Goal: Transaction & Acquisition: Book appointment/travel/reservation

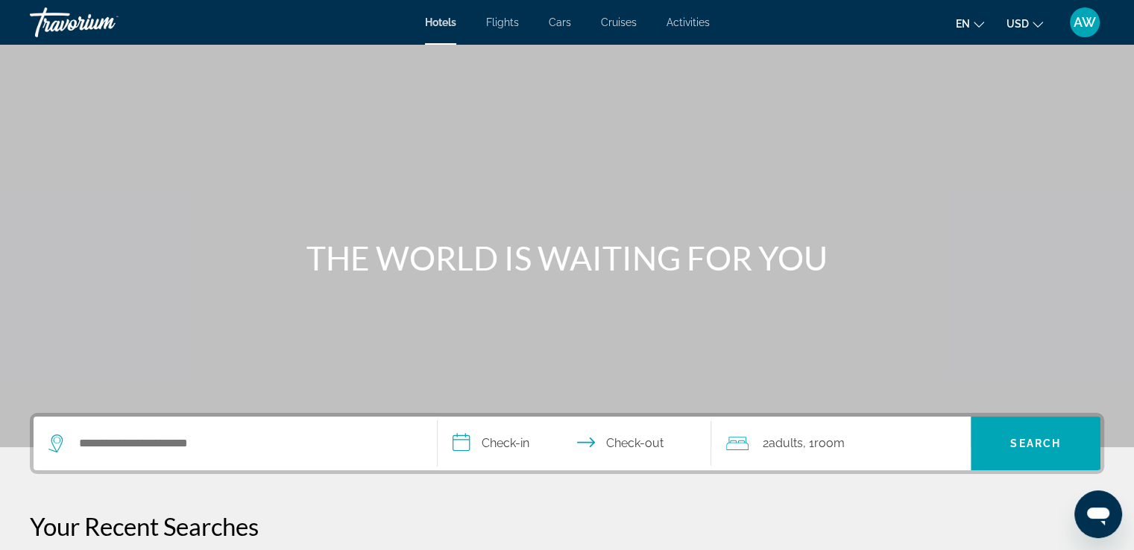
click at [321, 454] on div "Search widget" at bounding box center [235, 444] width 374 height 54
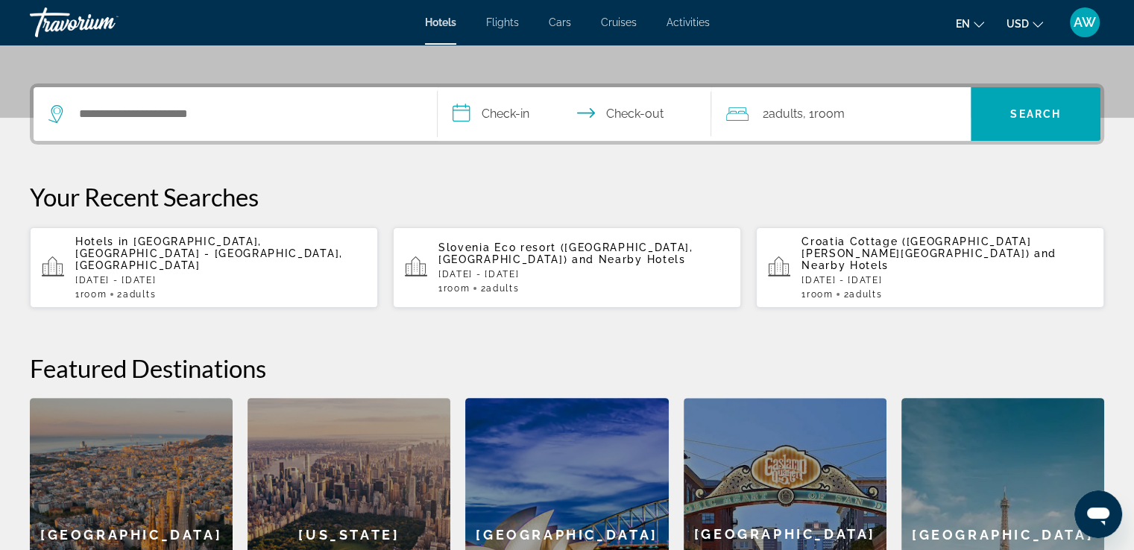
scroll to position [364, 0]
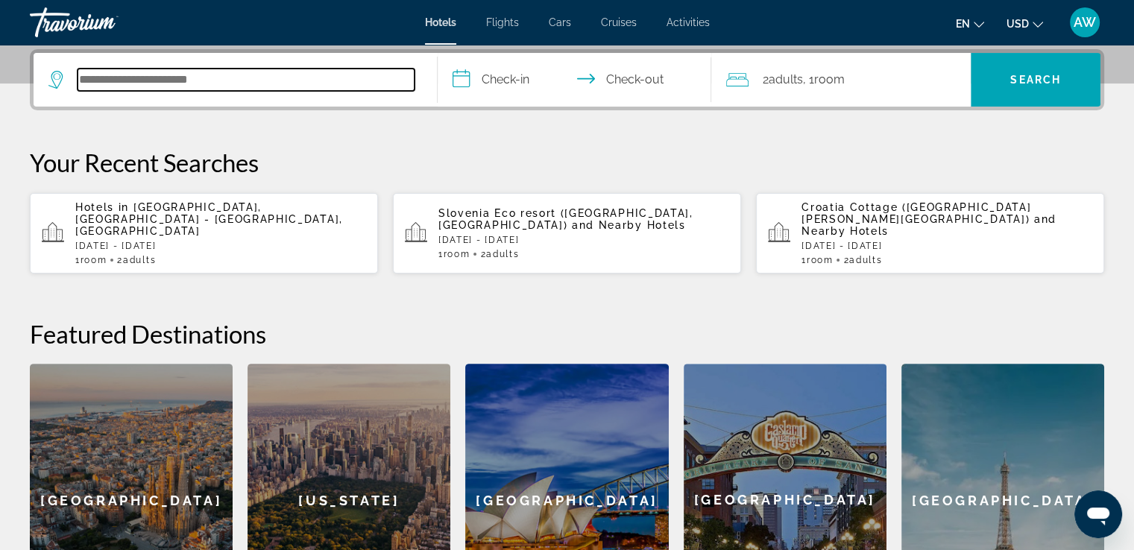
click at [210, 84] on input "Search hotel destination" at bounding box center [246, 80] width 337 height 22
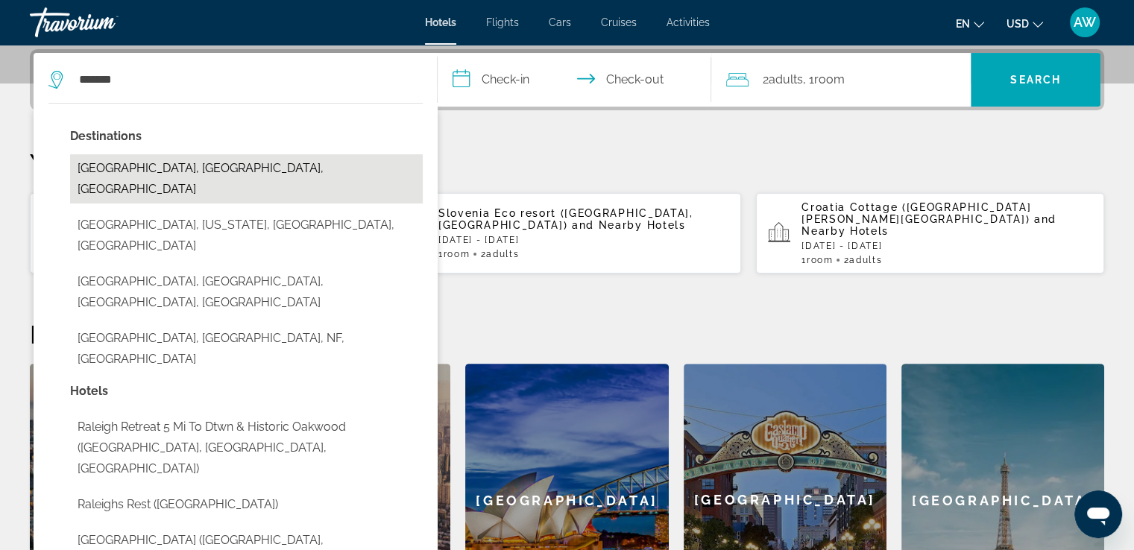
click at [195, 171] on button "[GEOGRAPHIC_DATA], [GEOGRAPHIC_DATA], [GEOGRAPHIC_DATA]" at bounding box center [246, 178] width 353 height 49
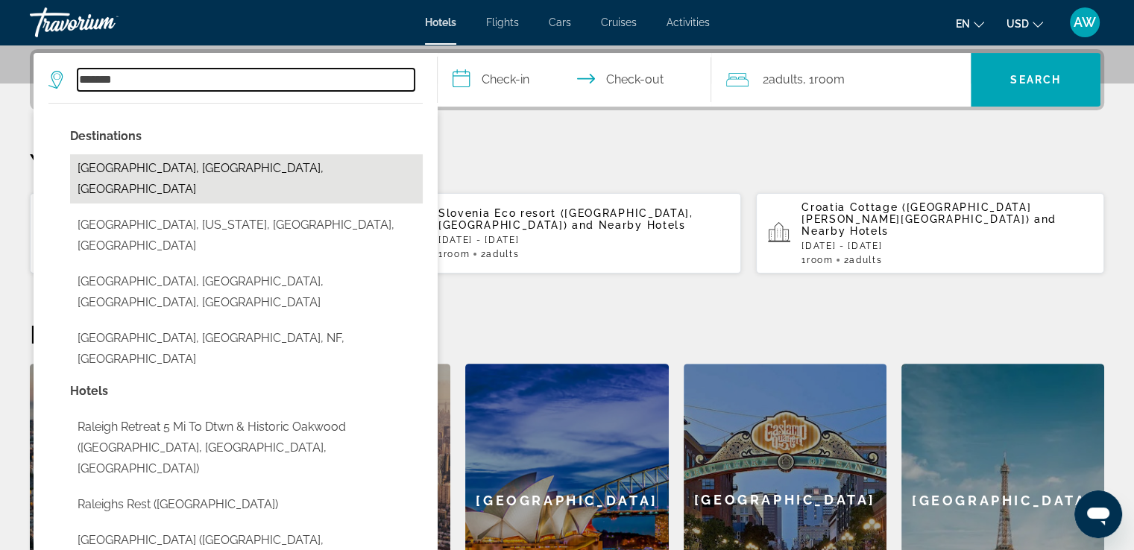
type input "**********"
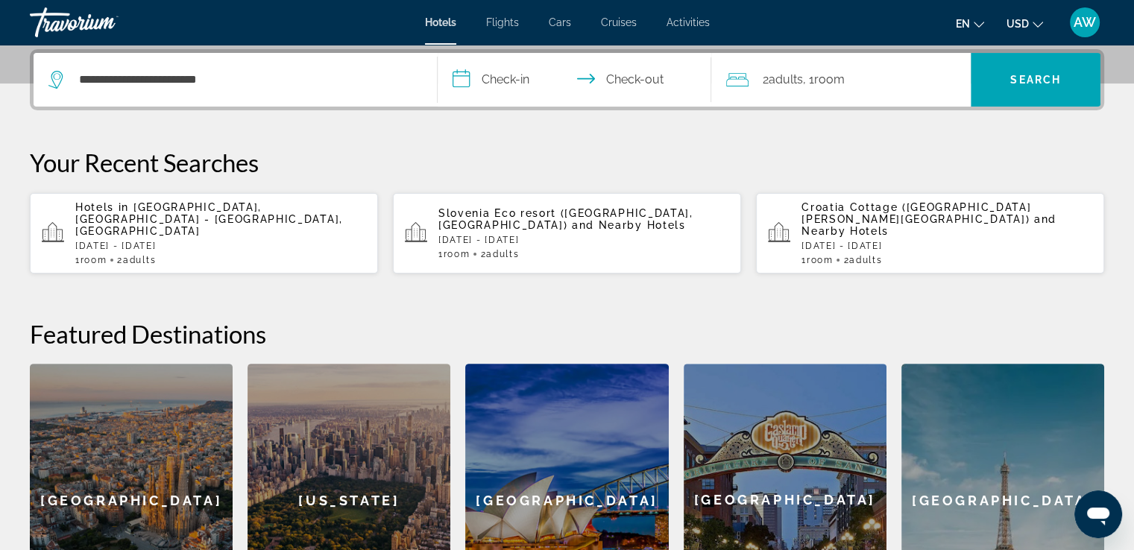
click at [513, 84] on input "**********" at bounding box center [578, 82] width 280 height 58
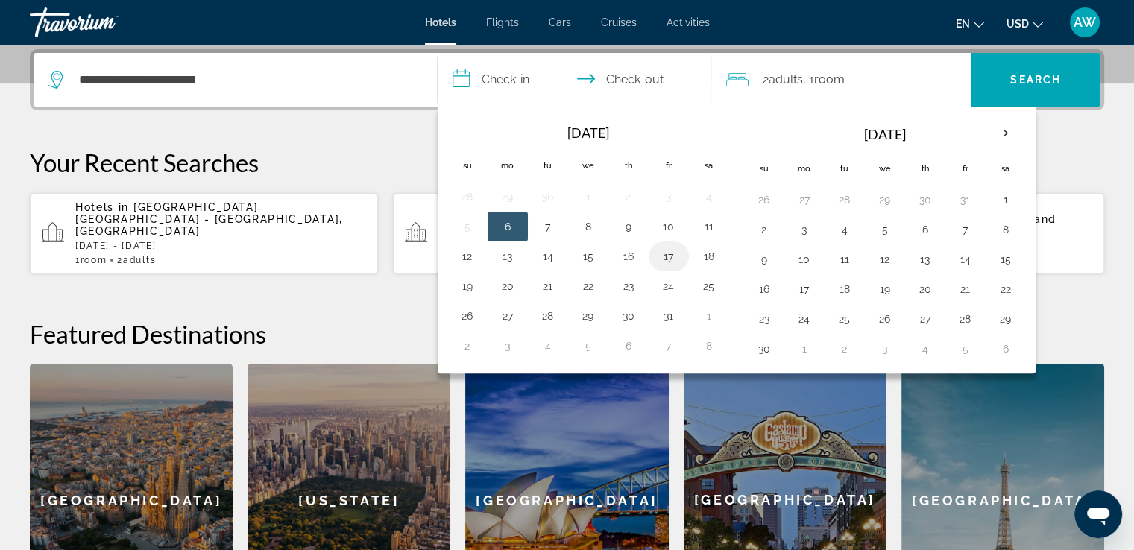
click at [665, 253] on button "17" at bounding box center [669, 256] width 24 height 21
click at [477, 286] on button "19" at bounding box center [468, 286] width 24 height 21
type input "**********"
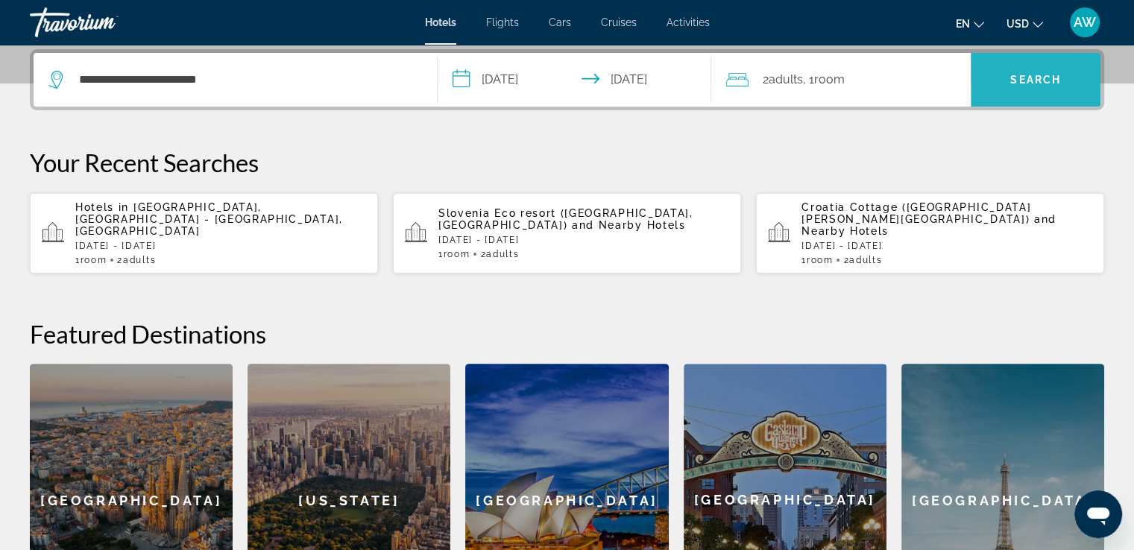
click at [1008, 81] on span "Search" at bounding box center [1036, 80] width 130 height 36
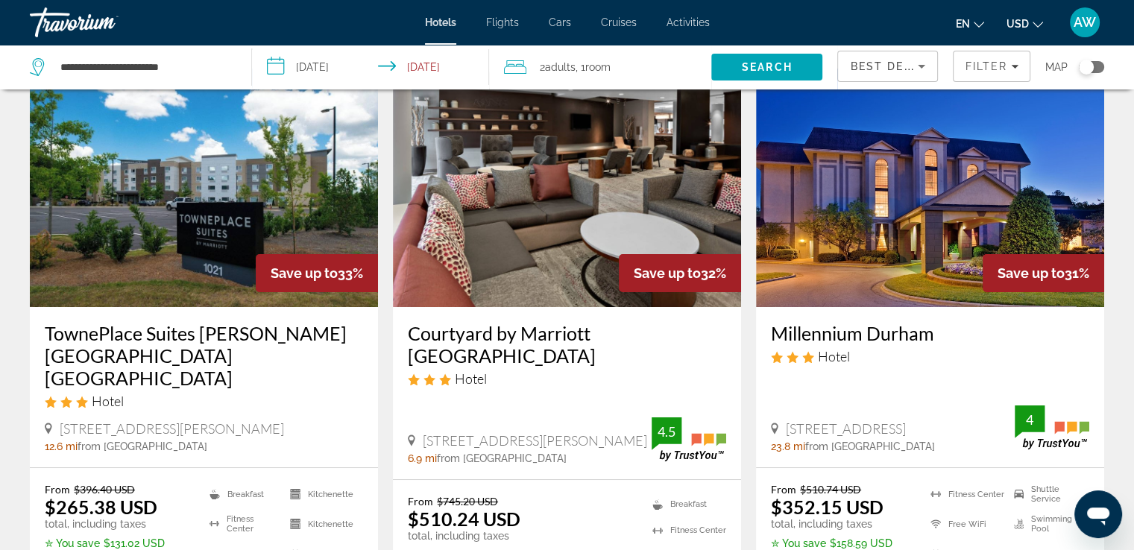
scroll to position [104, 0]
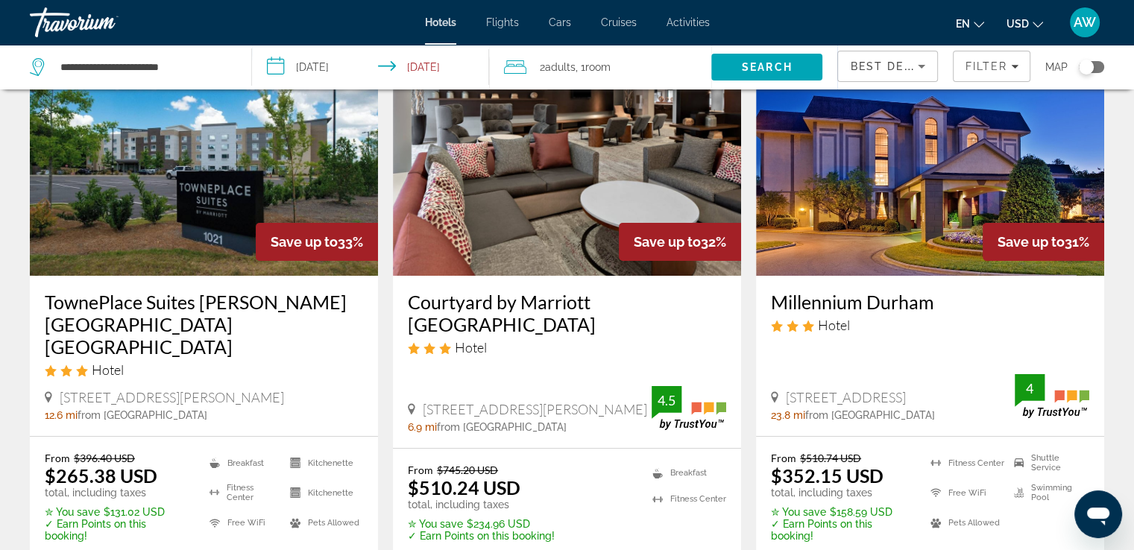
click at [834, 301] on h3 "Millennium Durham" at bounding box center [930, 302] width 318 height 22
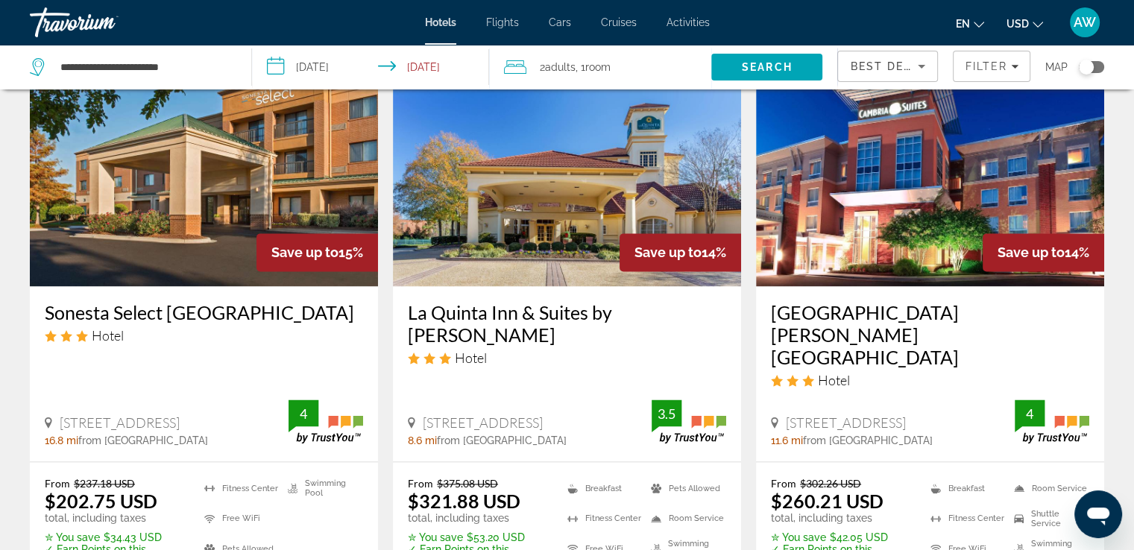
scroll to position [1915, 0]
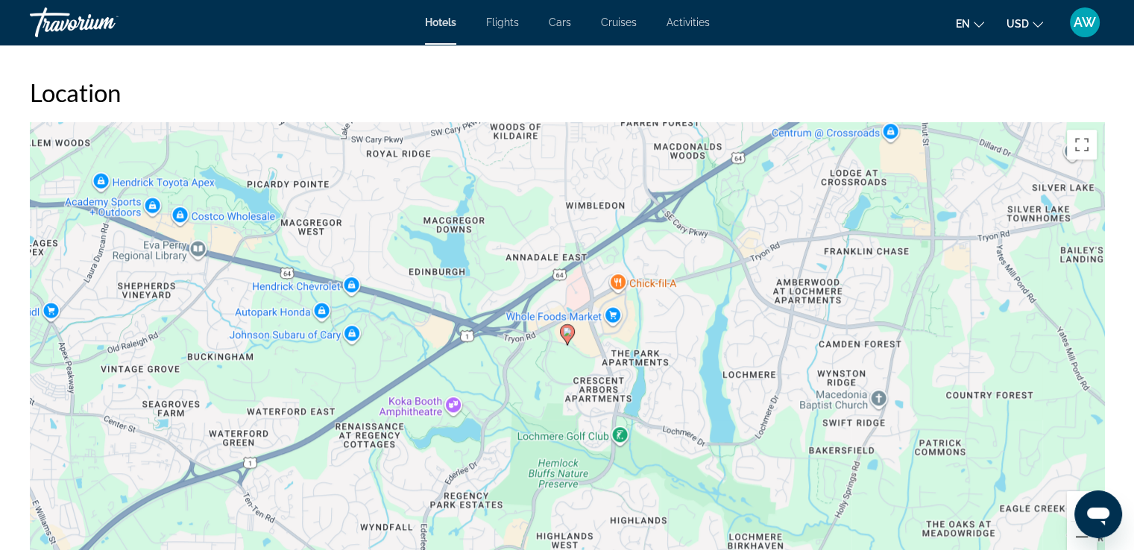
scroll to position [1384, 0]
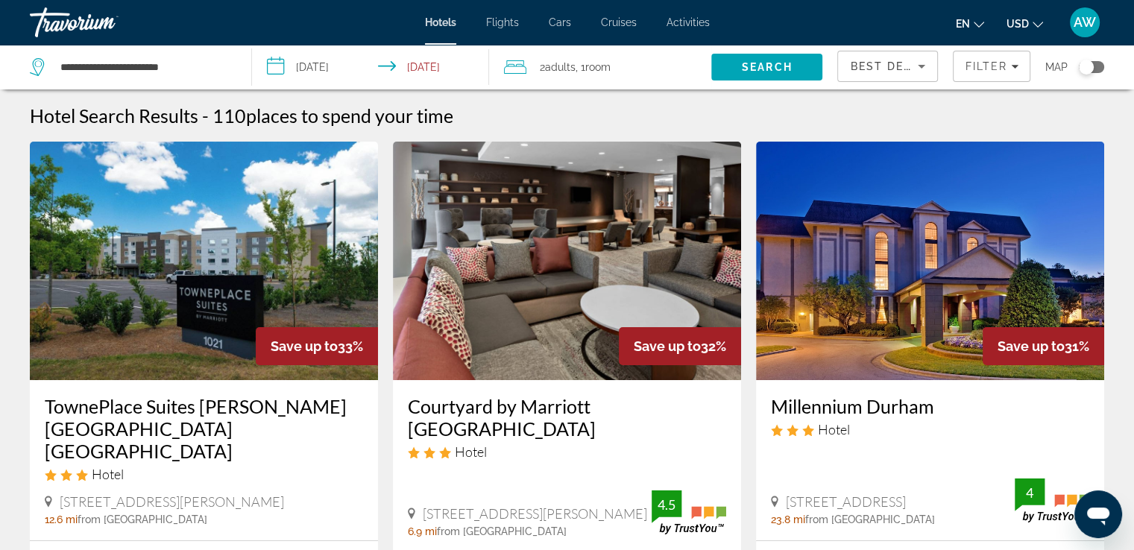
click at [920, 69] on icon "Sort by" at bounding box center [922, 66] width 18 height 18
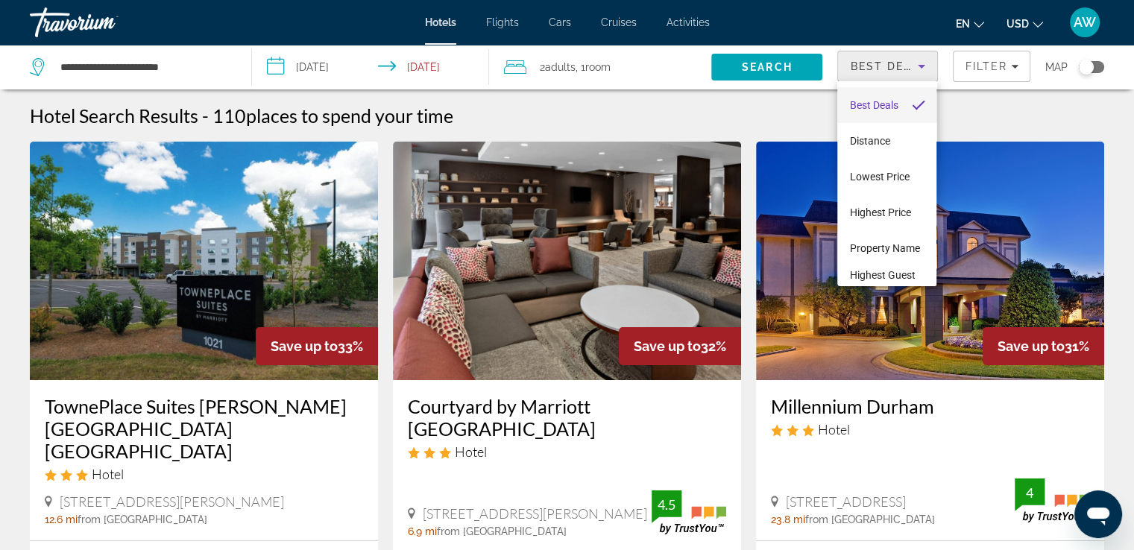
click at [974, 107] on div at bounding box center [567, 275] width 1134 height 550
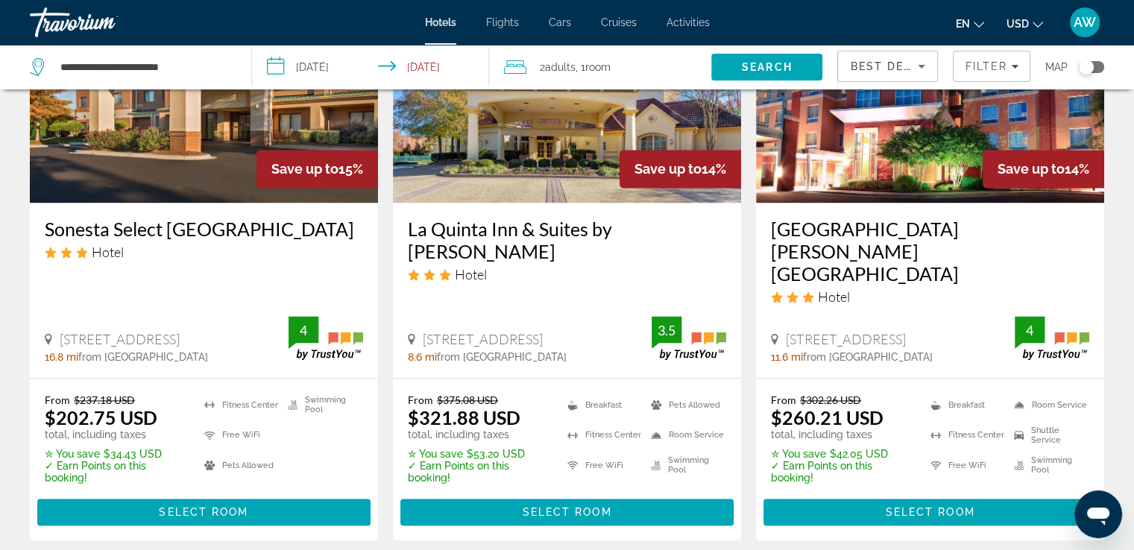
scroll to position [2008, 0]
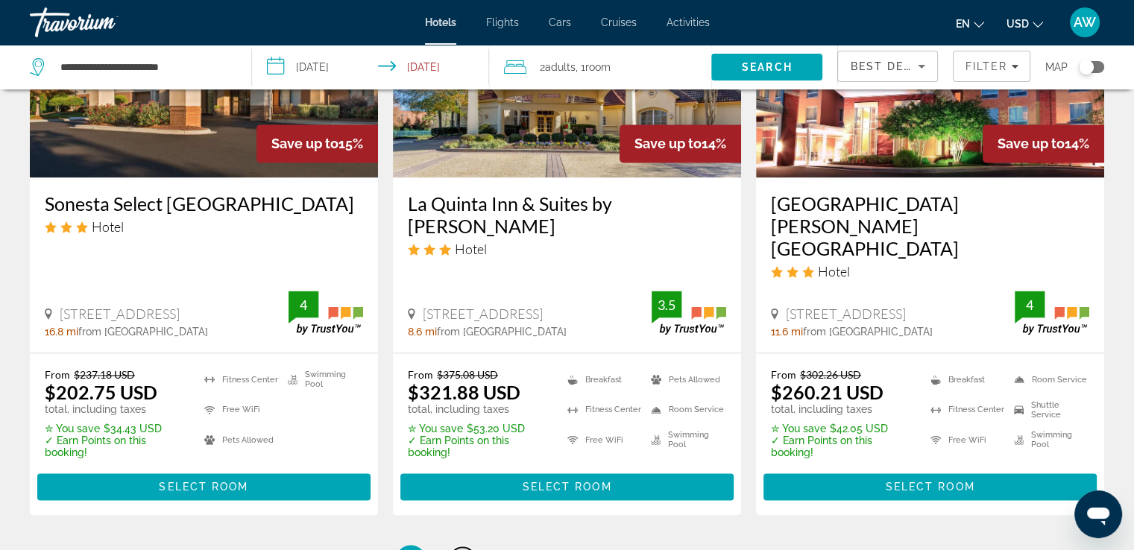
click at [462, 547] on link "page 2" at bounding box center [463, 560] width 26 height 26
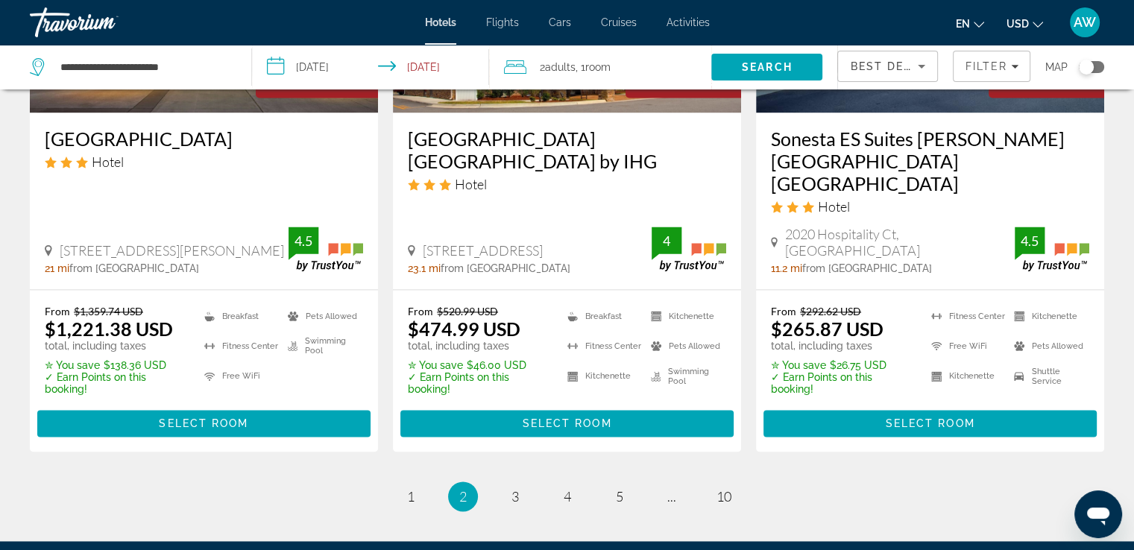
scroll to position [2121, 0]
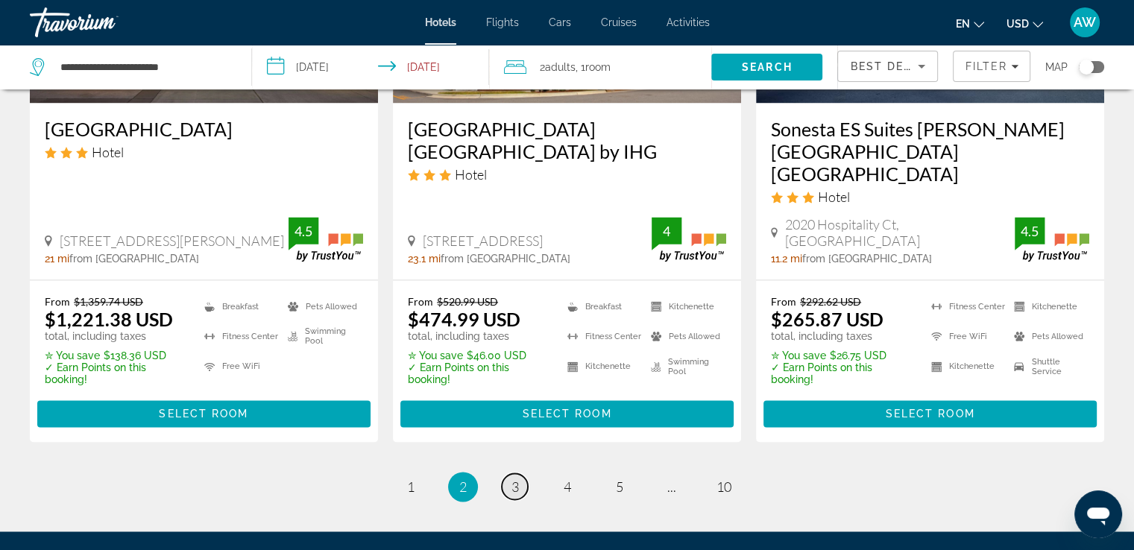
click at [518, 479] on span "3" at bounding box center [515, 487] width 7 height 16
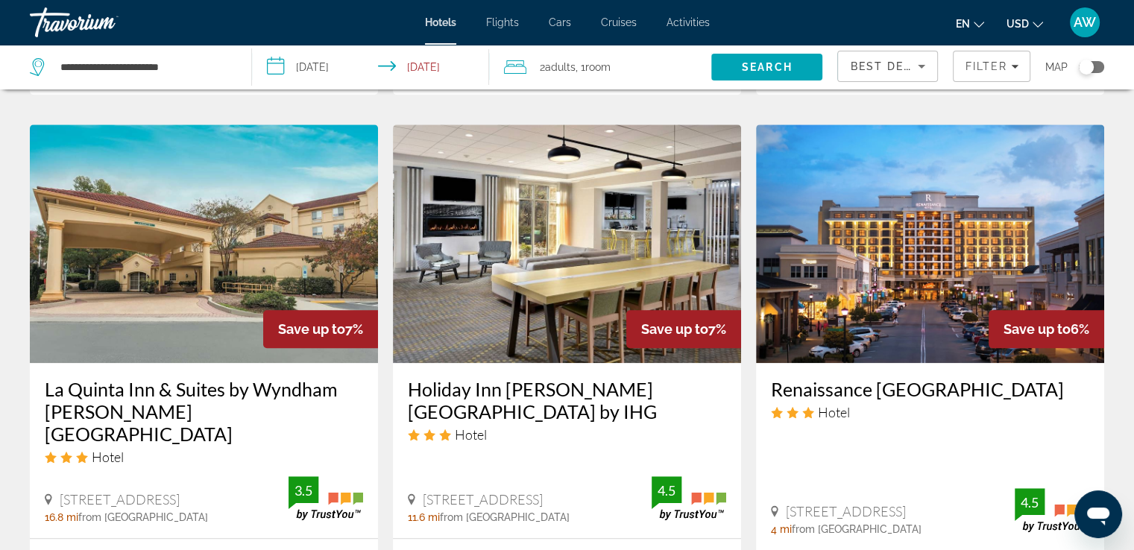
scroll to position [1212, 0]
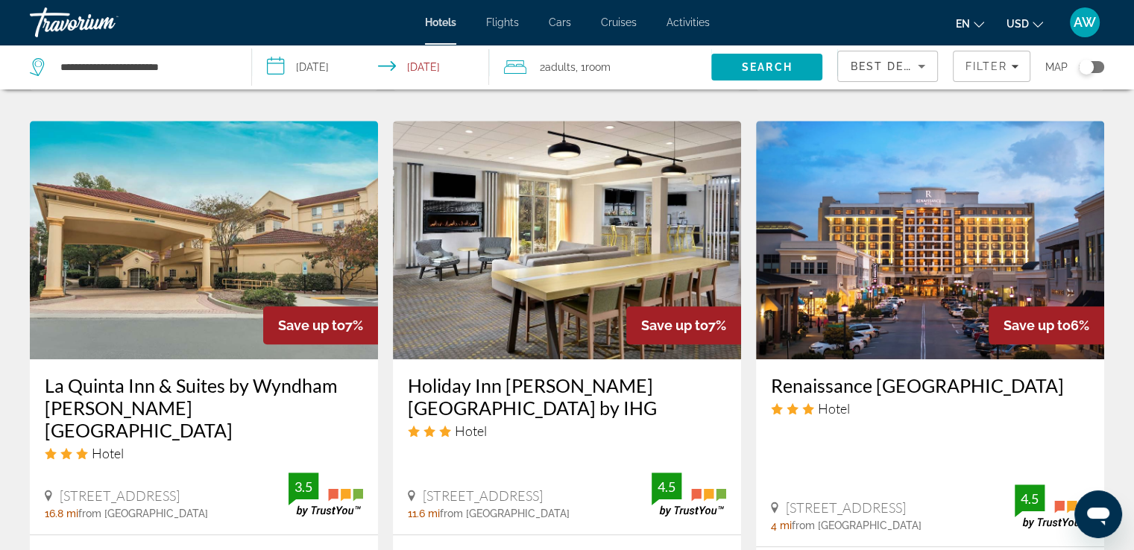
click at [181, 374] on h3 "La Quinta Inn & Suites by Wyndham [PERSON_NAME][GEOGRAPHIC_DATA]" at bounding box center [204, 407] width 318 height 67
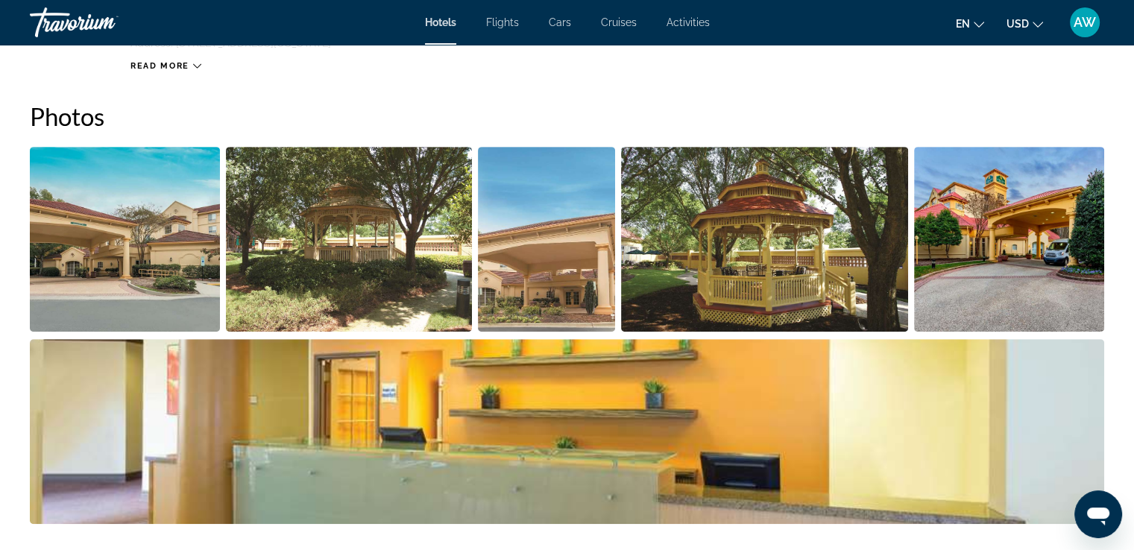
scroll to position [665, 0]
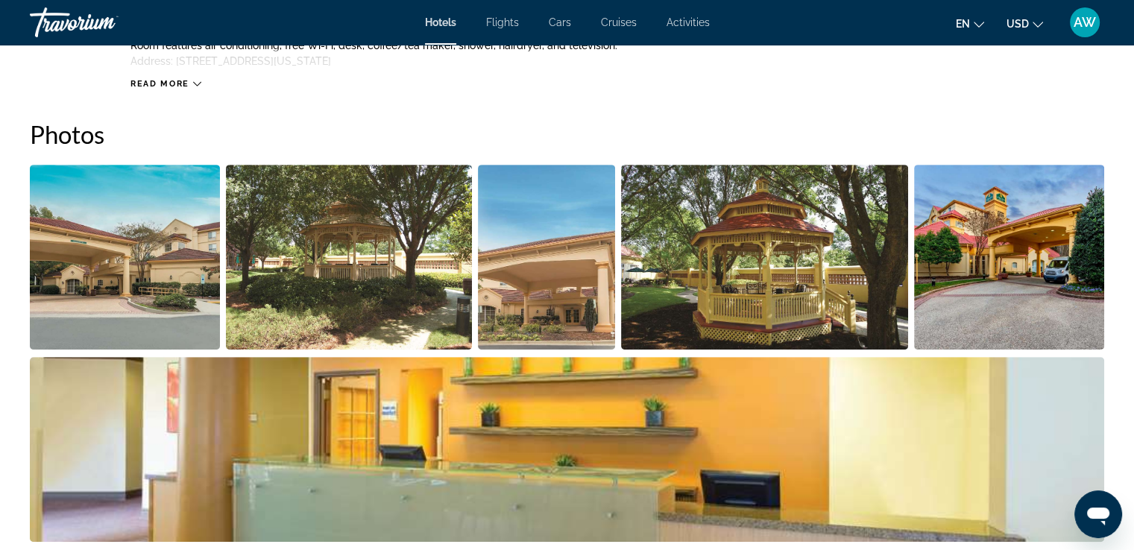
click at [152, 289] on img "Open full-screen image slider" at bounding box center [125, 257] width 190 height 185
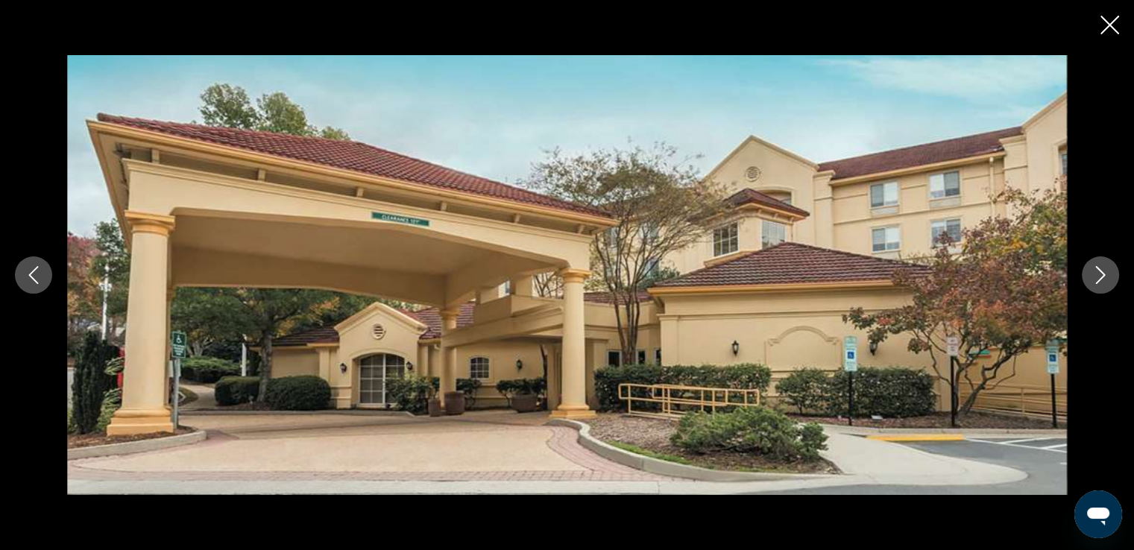
click at [1098, 274] on icon "Next image" at bounding box center [1101, 275] width 18 height 18
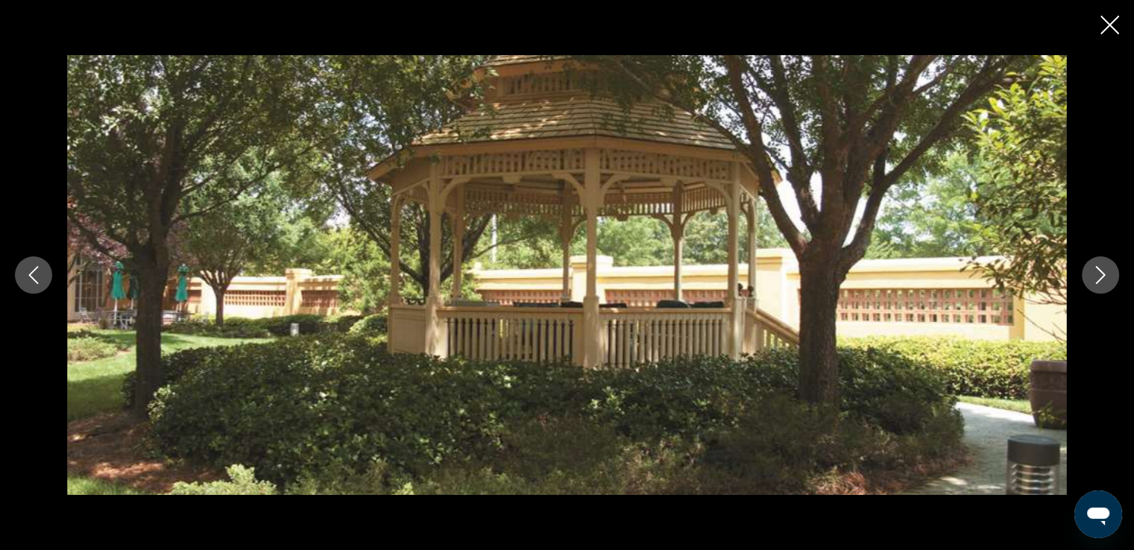
click at [1098, 274] on icon "Next image" at bounding box center [1101, 275] width 18 height 18
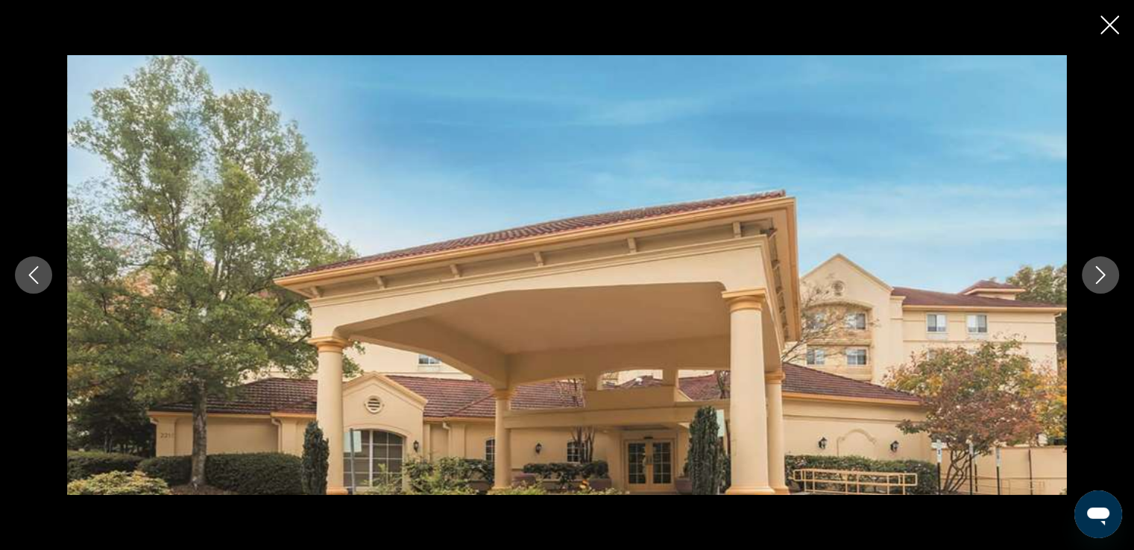
click at [1098, 274] on icon "Next image" at bounding box center [1101, 275] width 18 height 18
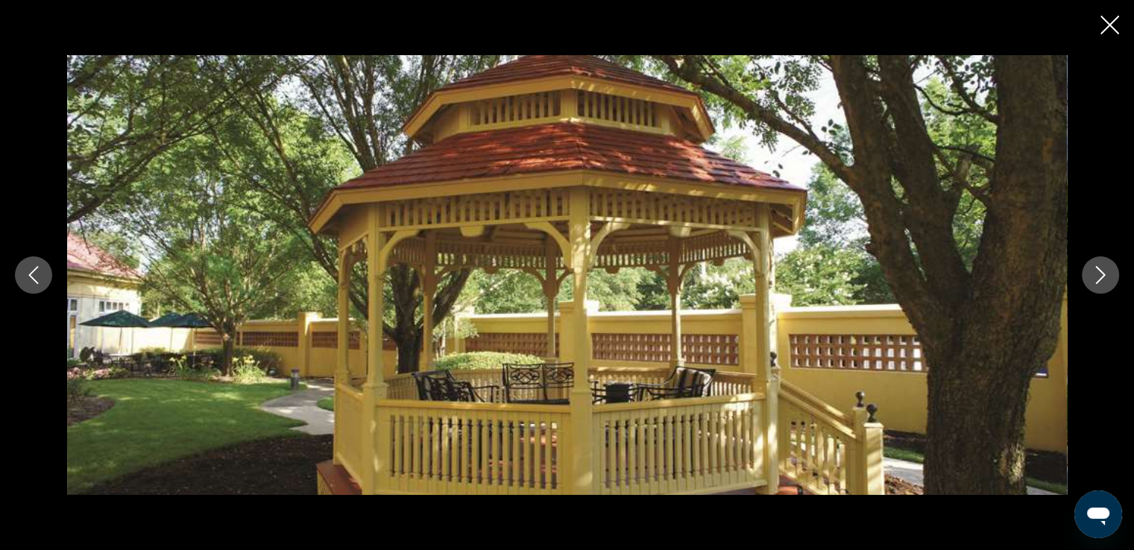
click at [1098, 274] on icon "Next image" at bounding box center [1101, 275] width 18 height 18
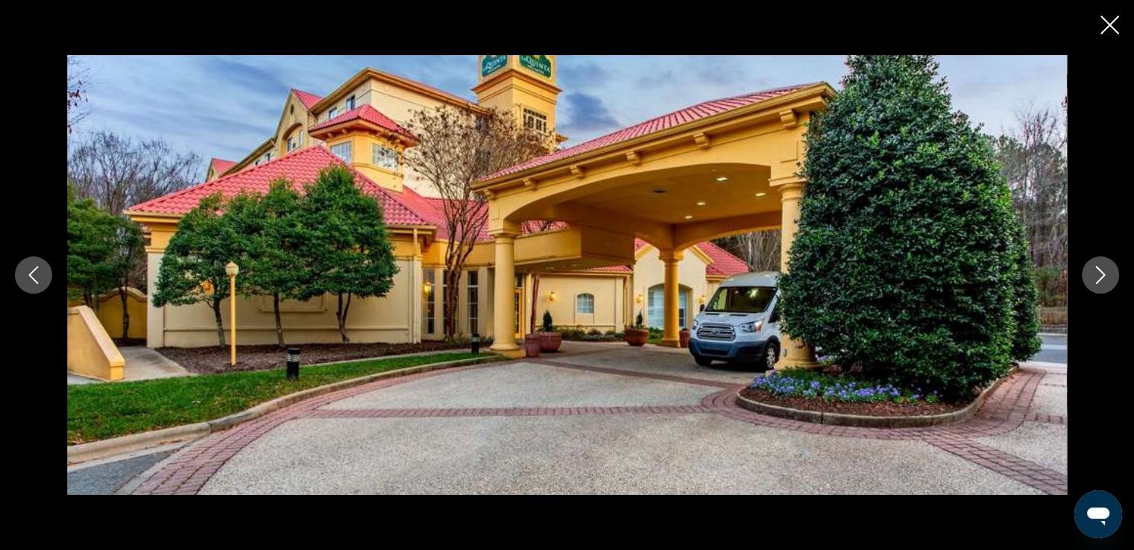
click at [1098, 274] on icon "Next image" at bounding box center [1101, 275] width 18 height 18
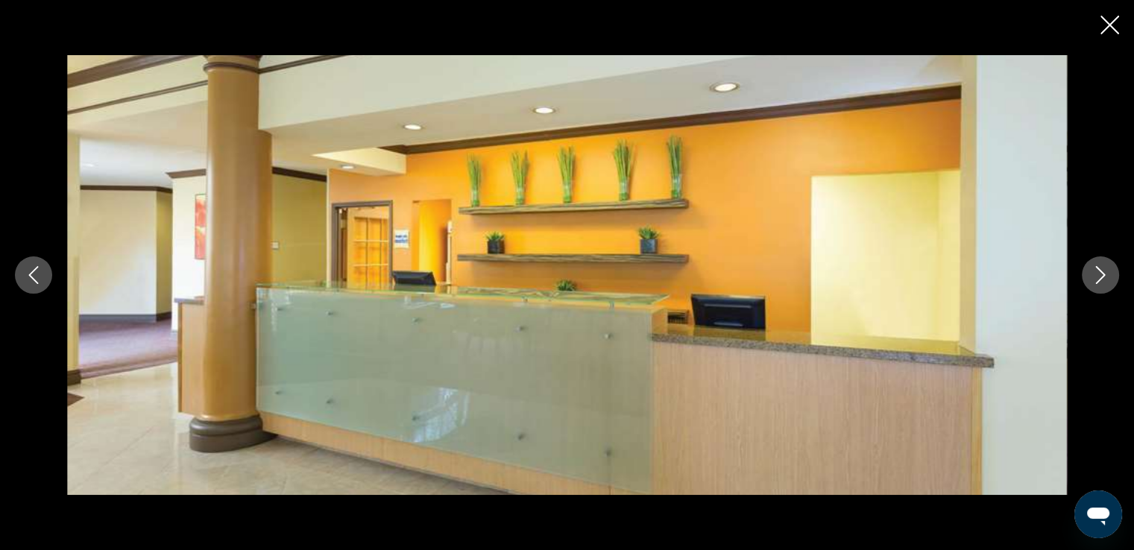
click at [1098, 274] on icon "Next image" at bounding box center [1101, 275] width 18 height 18
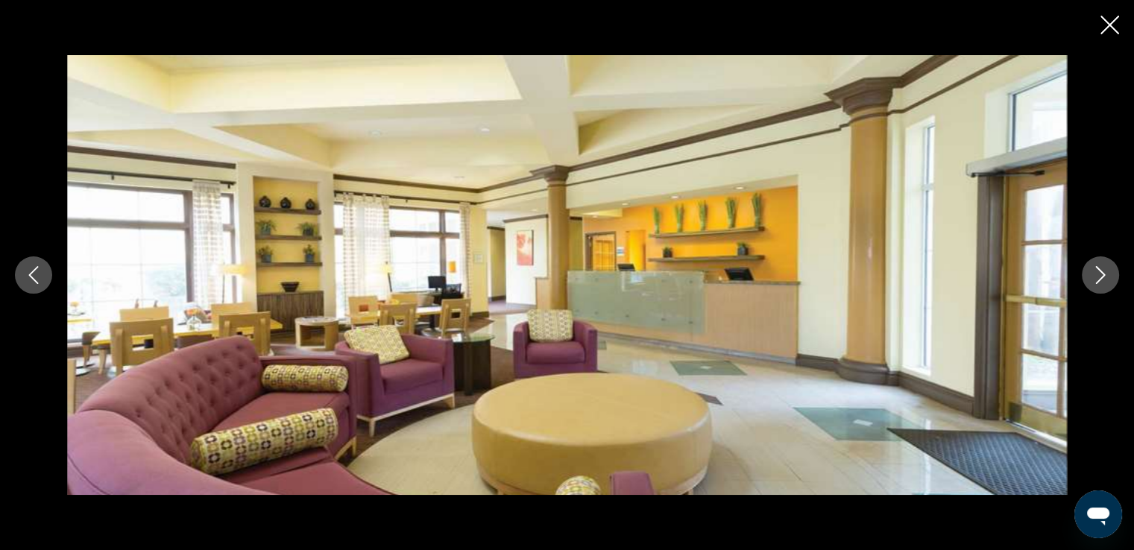
click at [1098, 274] on icon "Next image" at bounding box center [1101, 275] width 18 height 18
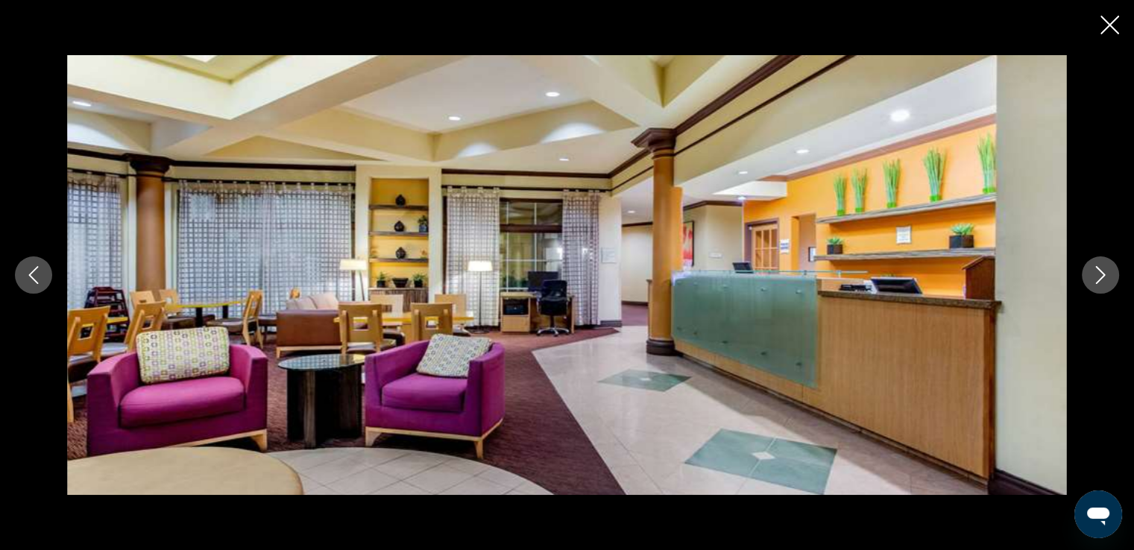
click at [1098, 274] on icon "Next image" at bounding box center [1101, 275] width 18 height 18
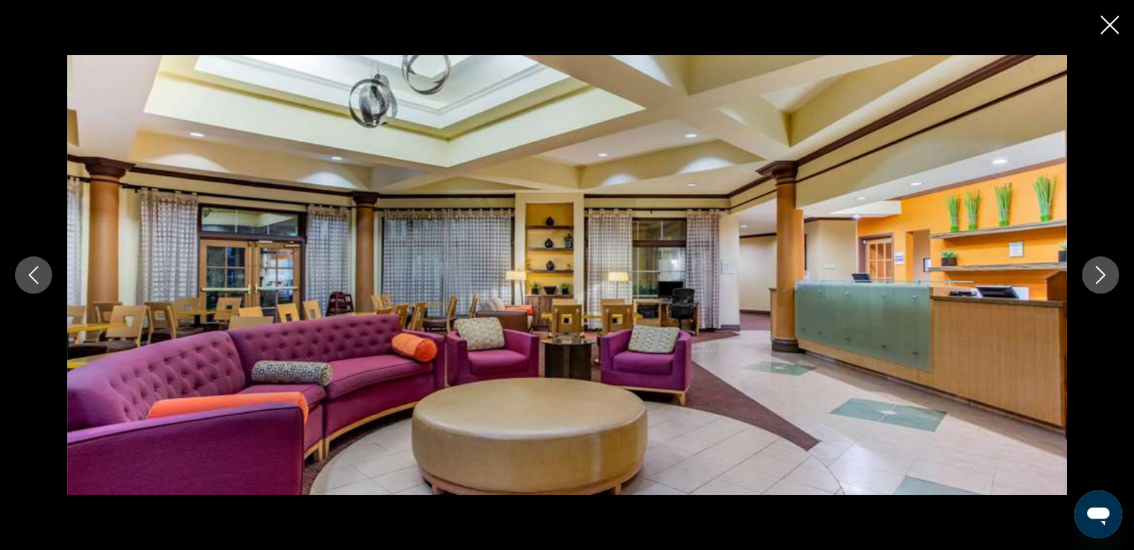
click at [1098, 274] on icon "Next image" at bounding box center [1101, 275] width 18 height 18
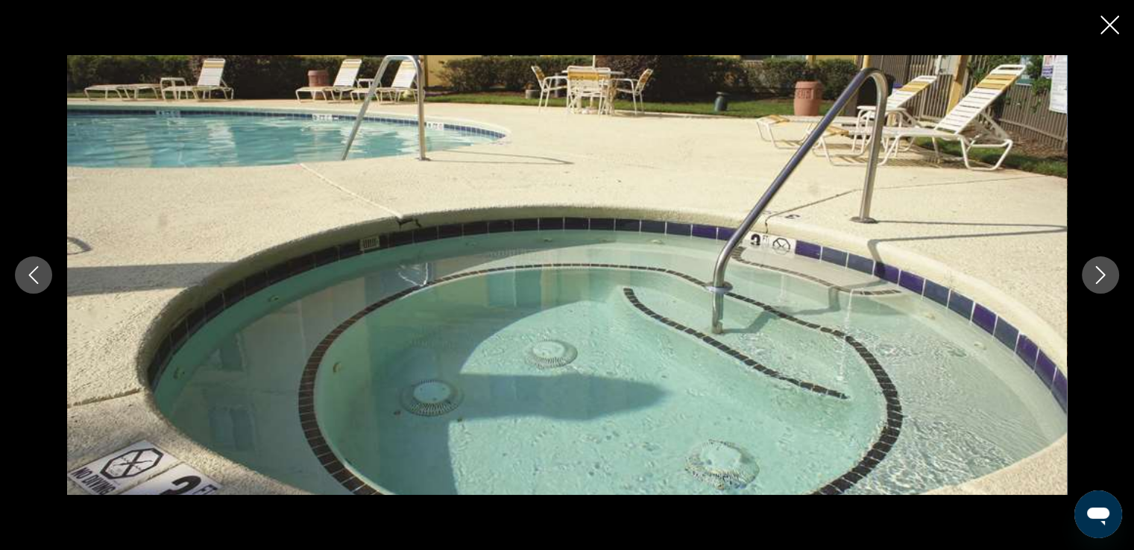
click at [1098, 274] on icon "Next image" at bounding box center [1101, 275] width 18 height 18
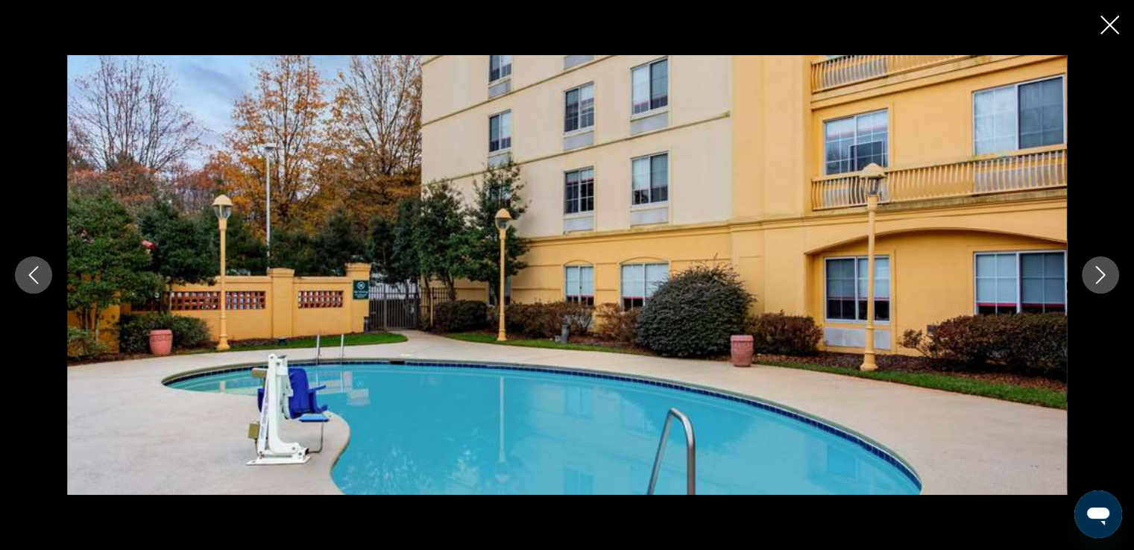
click at [1098, 274] on icon "Next image" at bounding box center [1101, 275] width 18 height 18
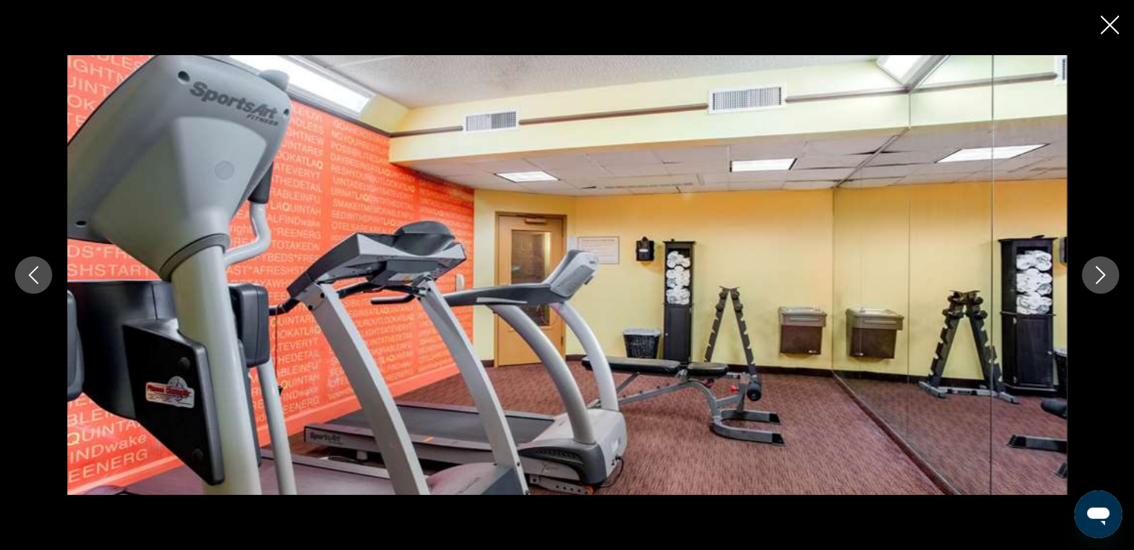
click at [1098, 274] on icon "Next image" at bounding box center [1101, 275] width 18 height 18
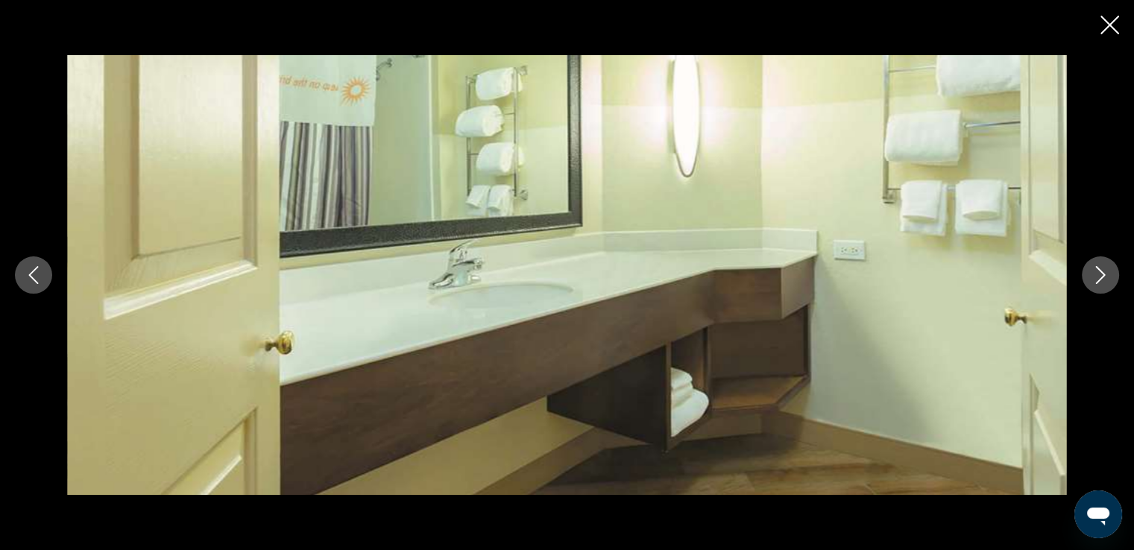
click at [1098, 274] on icon "Next image" at bounding box center [1101, 275] width 18 height 18
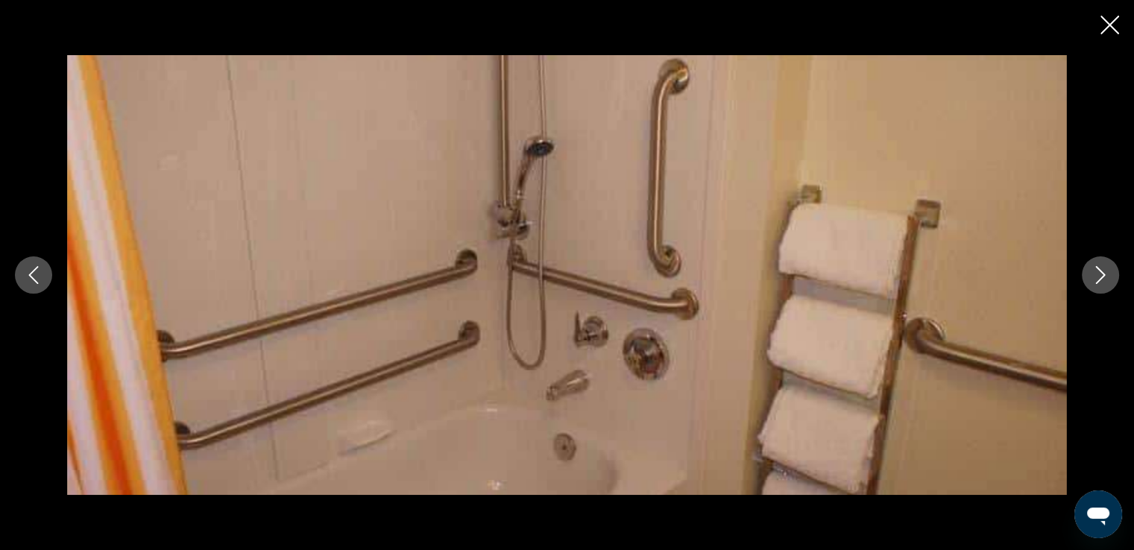
click at [1098, 274] on icon "Next image" at bounding box center [1101, 275] width 18 height 18
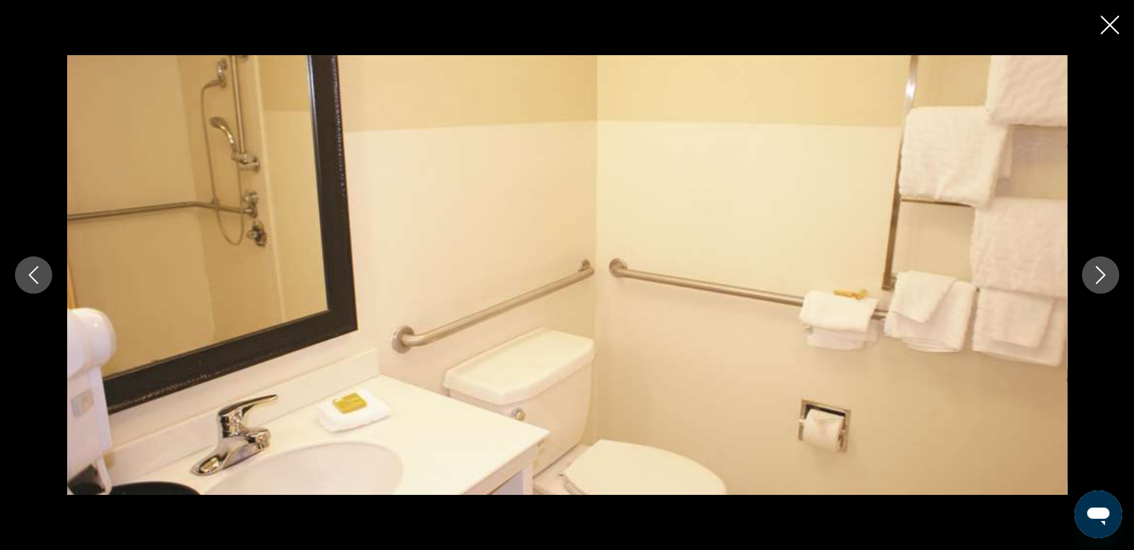
click at [1098, 274] on icon "Next image" at bounding box center [1101, 275] width 18 height 18
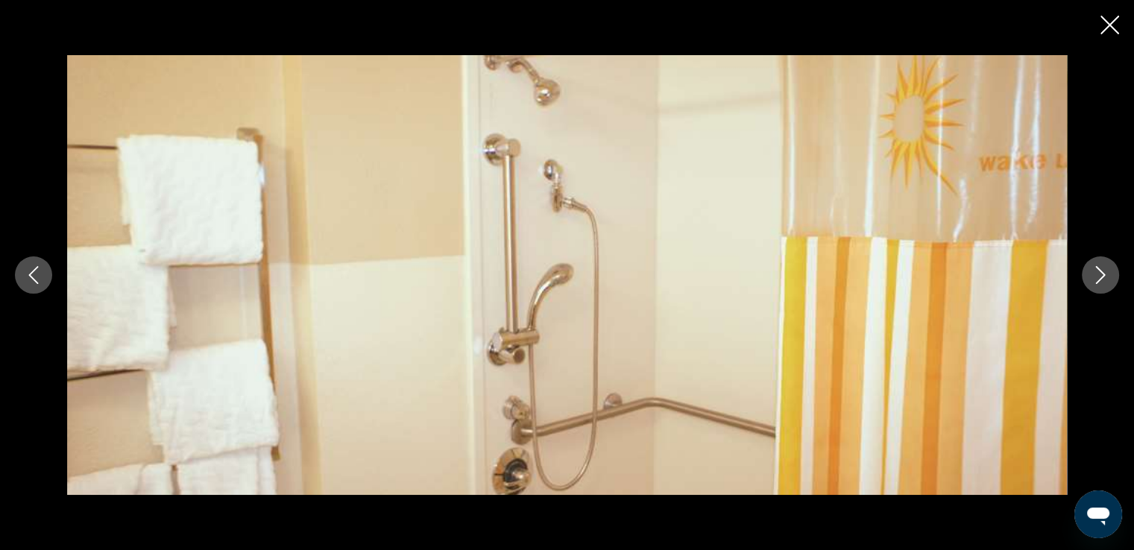
click at [1098, 274] on icon "Next image" at bounding box center [1101, 275] width 18 height 18
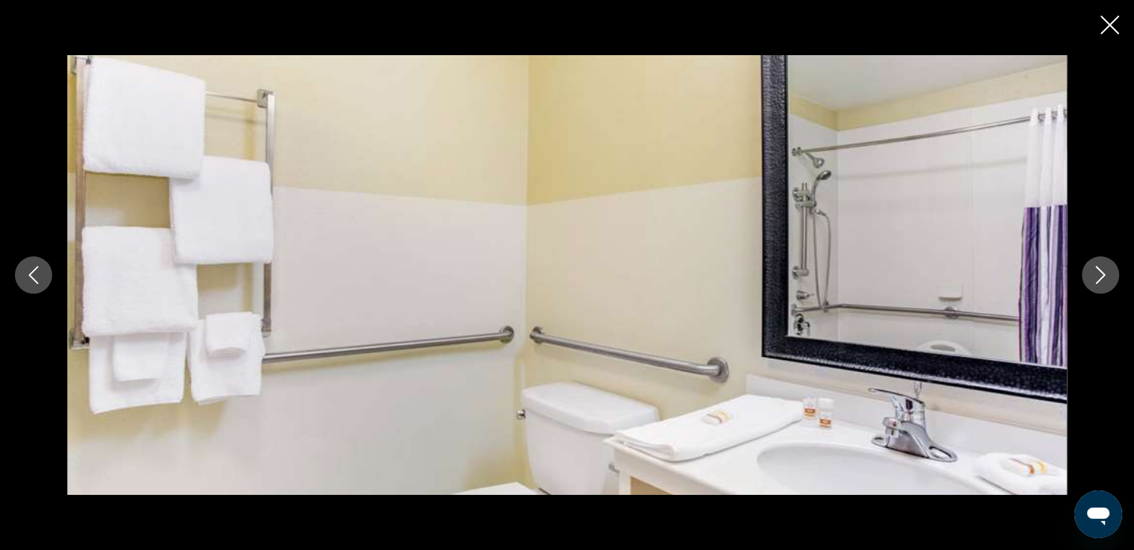
click at [1098, 274] on icon "Next image" at bounding box center [1101, 275] width 18 height 18
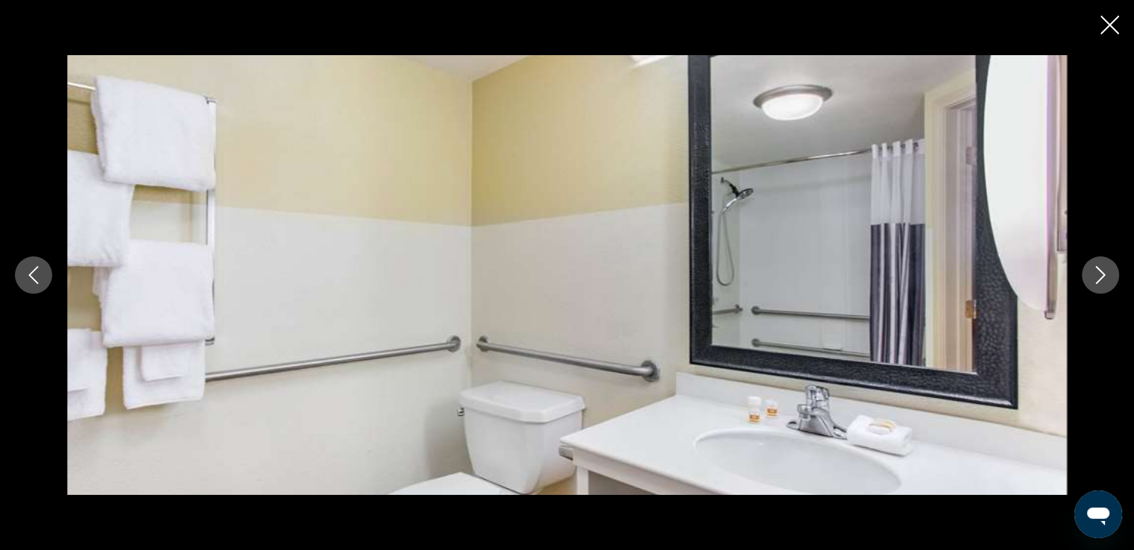
click at [1098, 274] on icon "Next image" at bounding box center [1101, 275] width 18 height 18
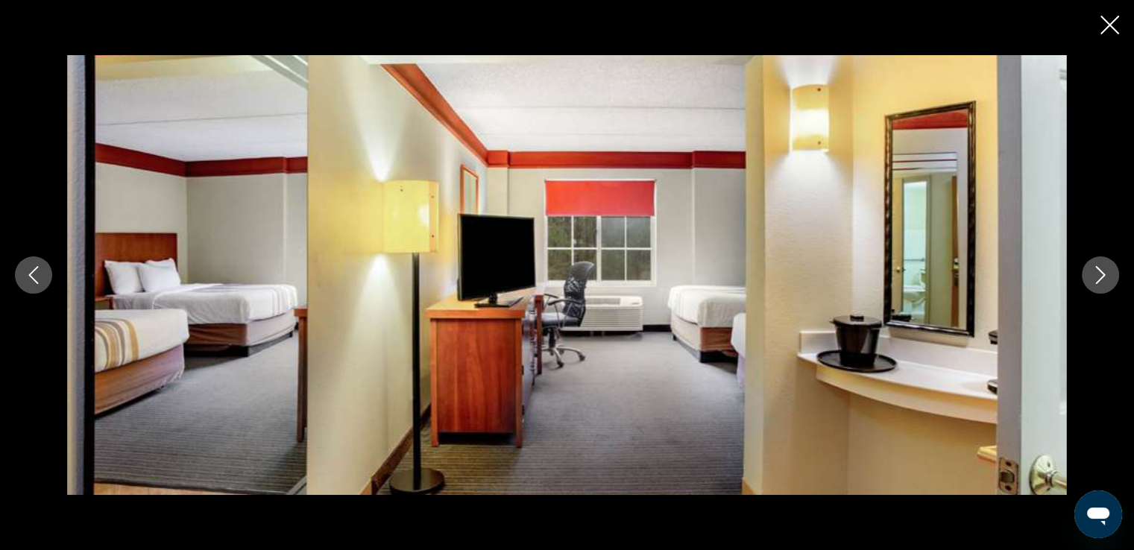
click at [1098, 274] on icon "Next image" at bounding box center [1101, 275] width 18 height 18
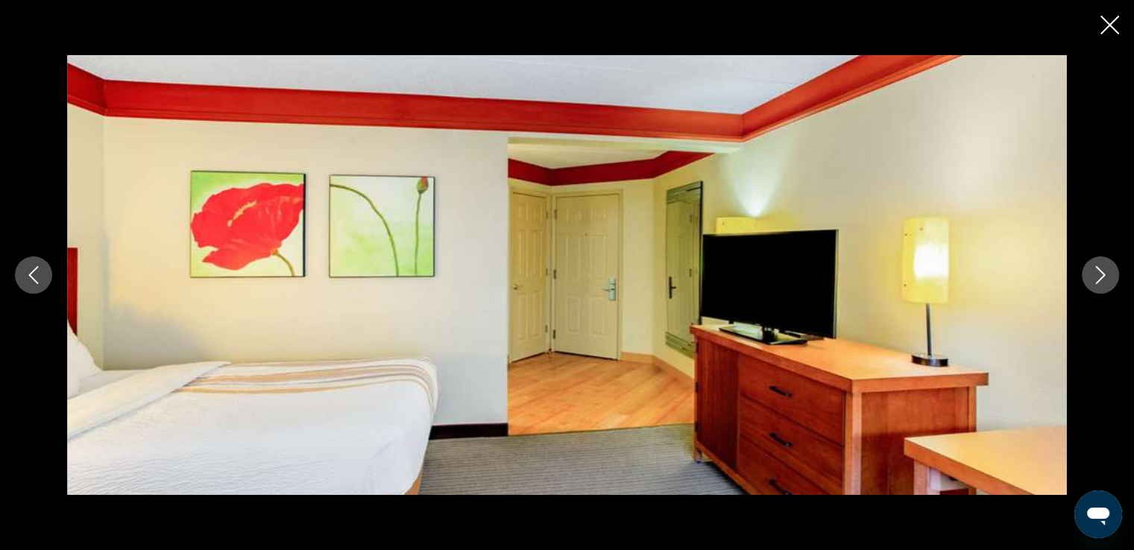
click at [1098, 274] on icon "Next image" at bounding box center [1101, 275] width 18 height 18
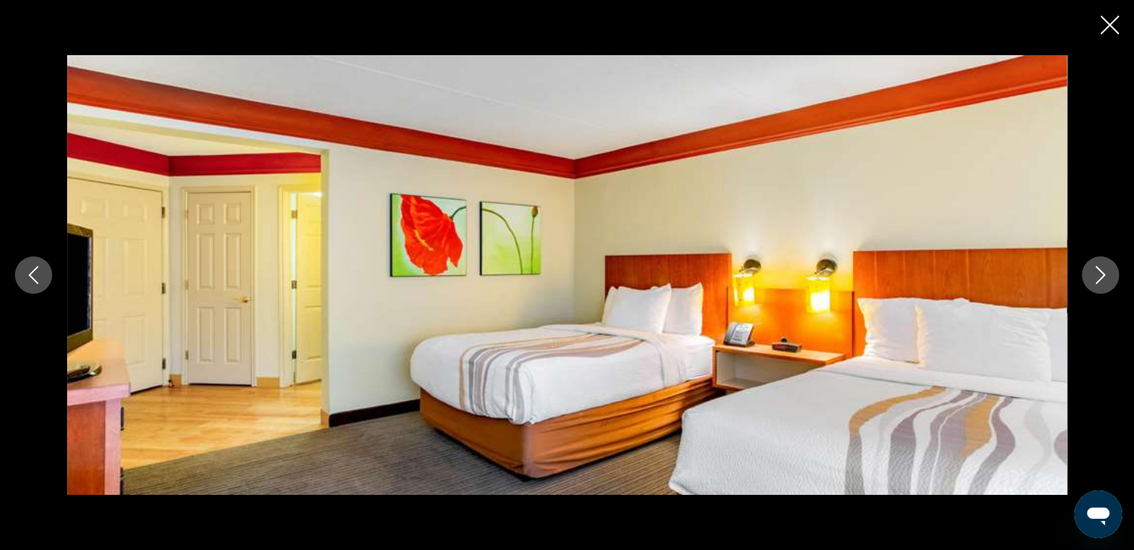
click at [1098, 274] on icon "Next image" at bounding box center [1101, 275] width 18 height 18
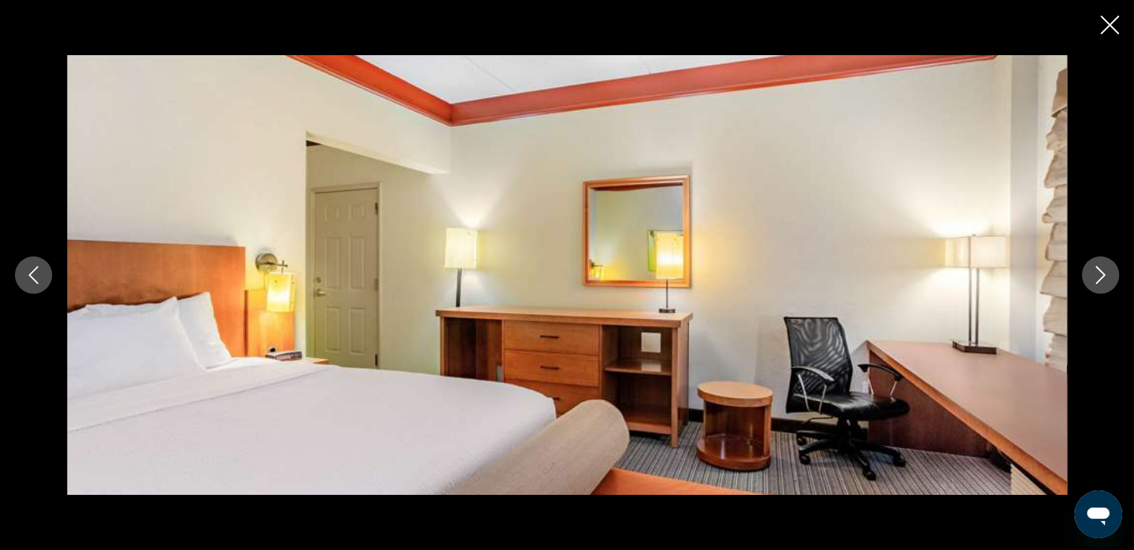
click at [1098, 274] on icon "Next image" at bounding box center [1101, 275] width 18 height 18
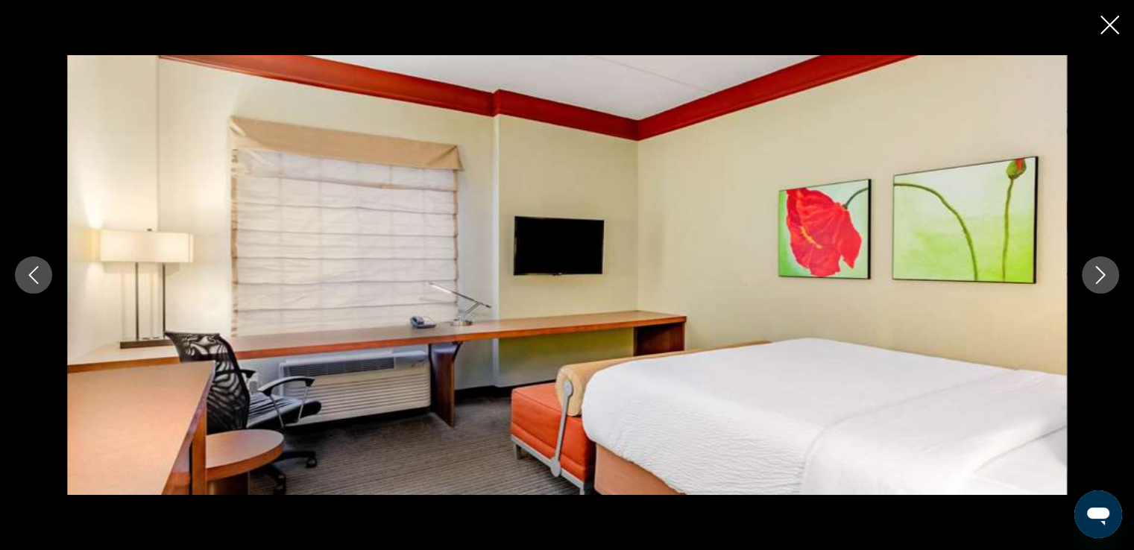
click at [1098, 274] on icon "Next image" at bounding box center [1101, 275] width 18 height 18
